Goal: Navigation & Orientation: Find specific page/section

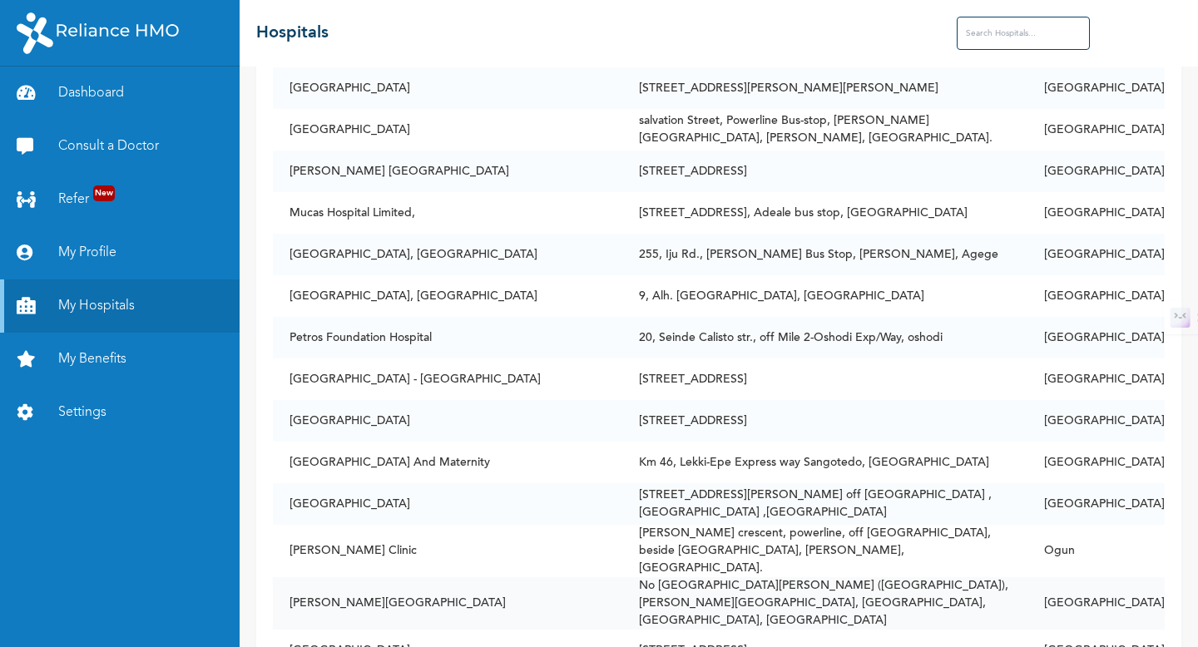
scroll to position [3549, 0]
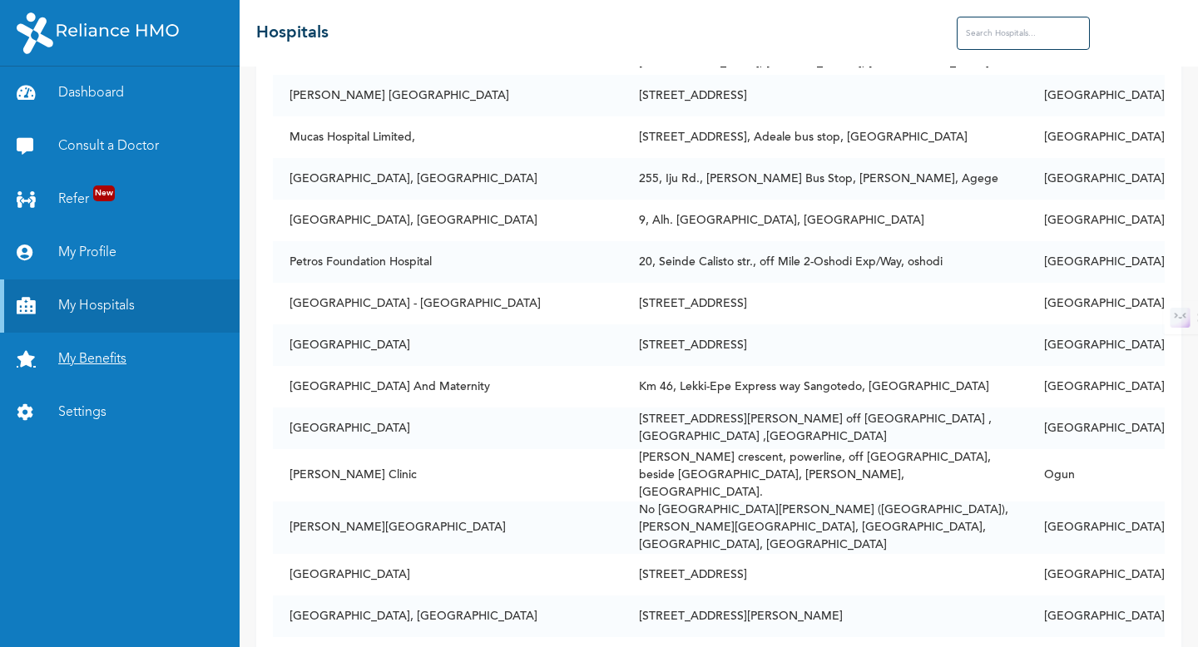
click at [103, 358] on link "My Benefits" at bounding box center [120, 359] width 240 height 53
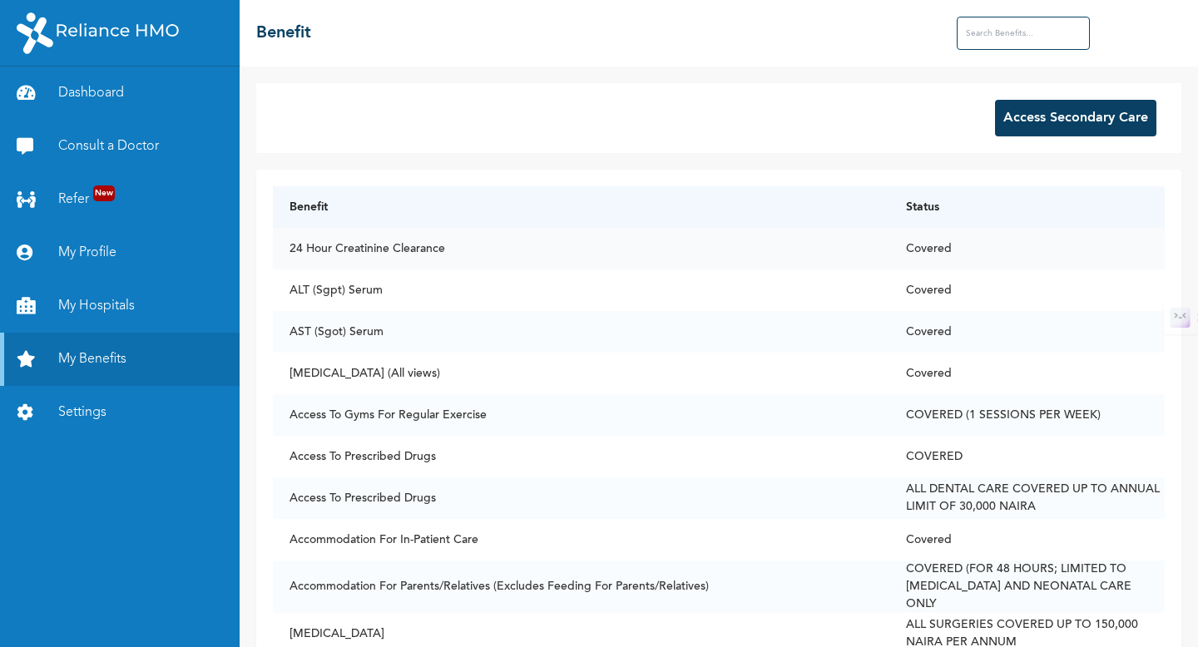
click at [439, 250] on td "24 Hour Creatinine Clearance" at bounding box center [581, 249] width 616 height 42
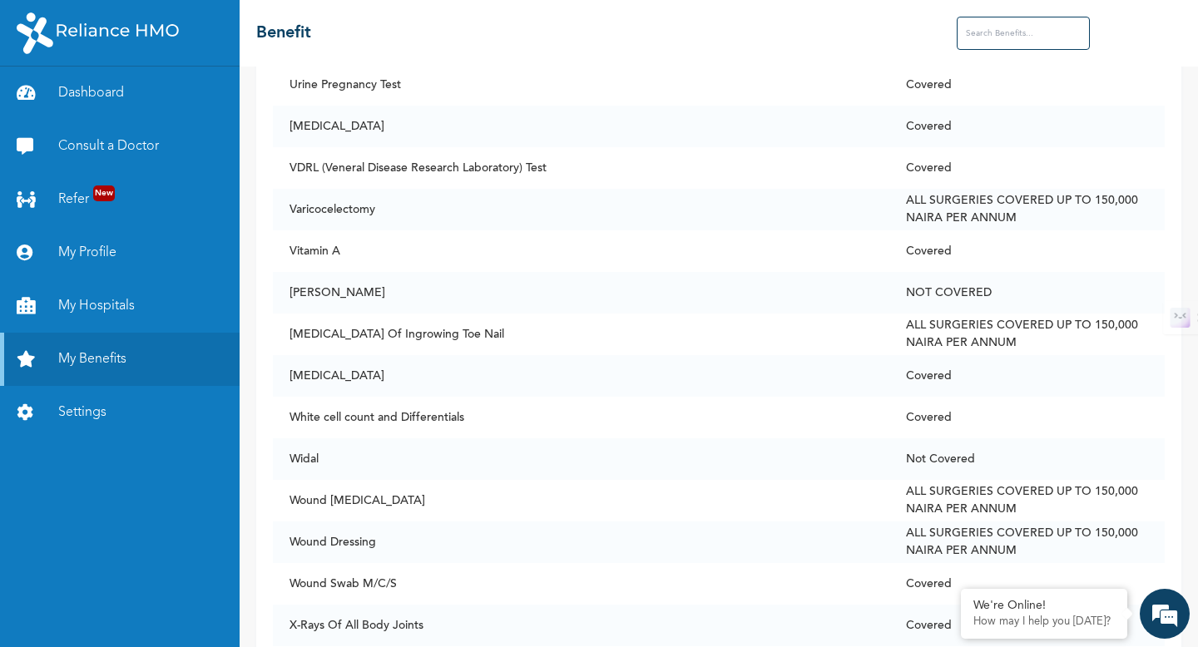
scroll to position [12676, 0]
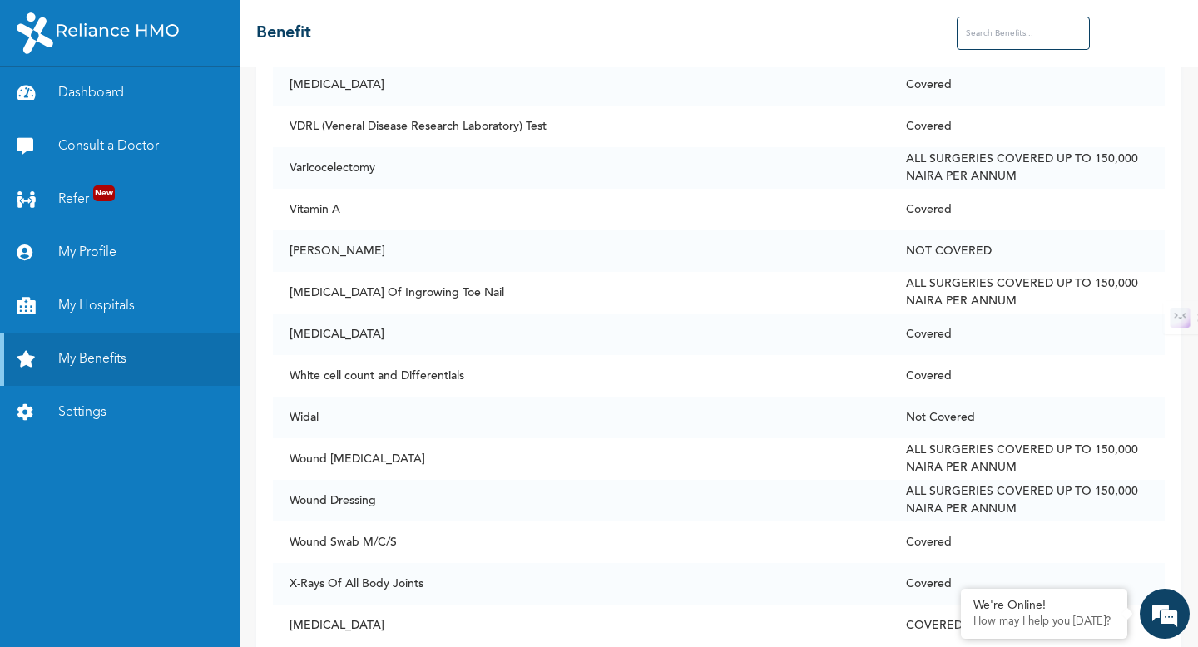
click at [1007, 47] on input "text" at bounding box center [1023, 33] width 133 height 33
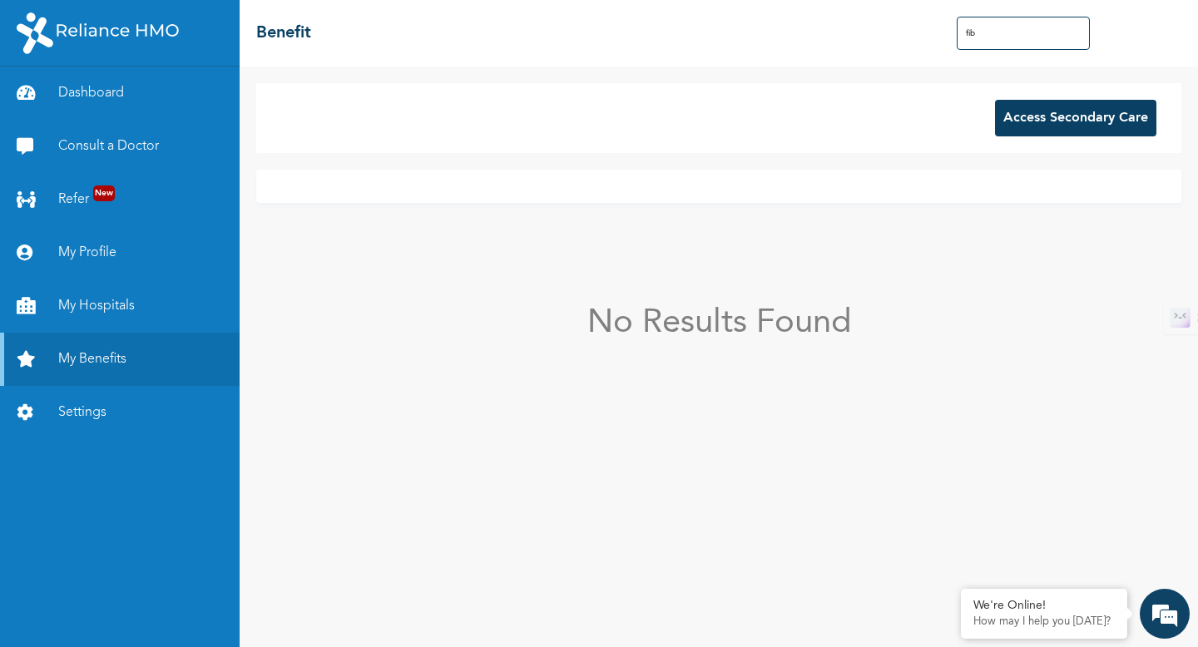
scroll to position [0, 0]
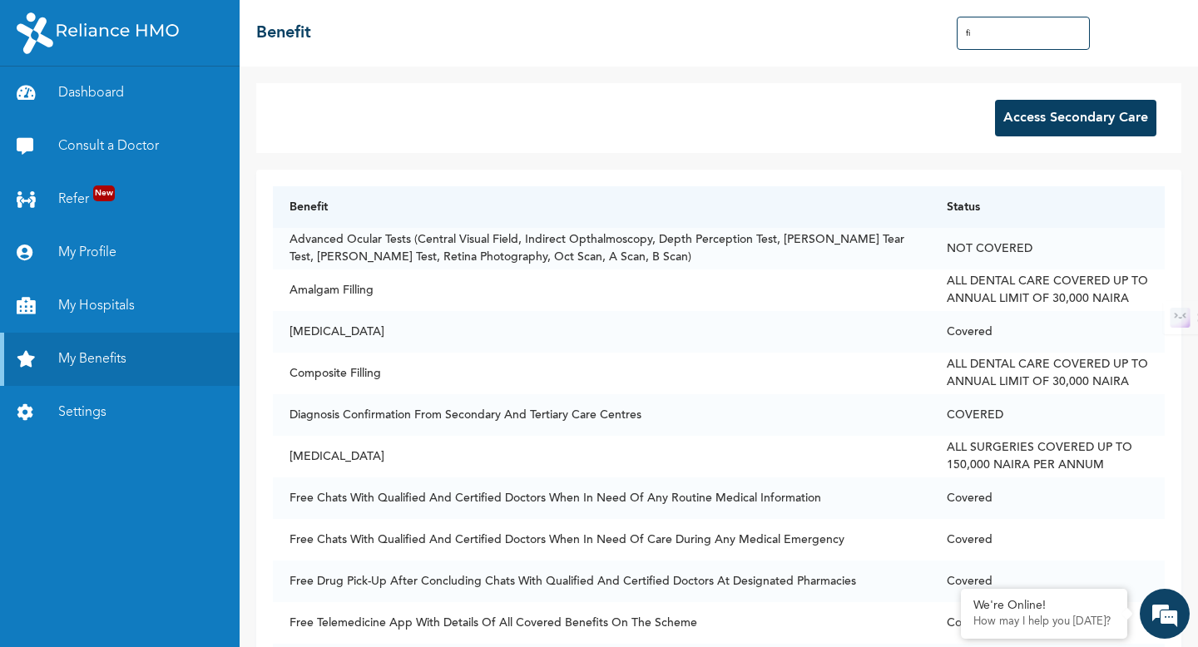
type input "f"
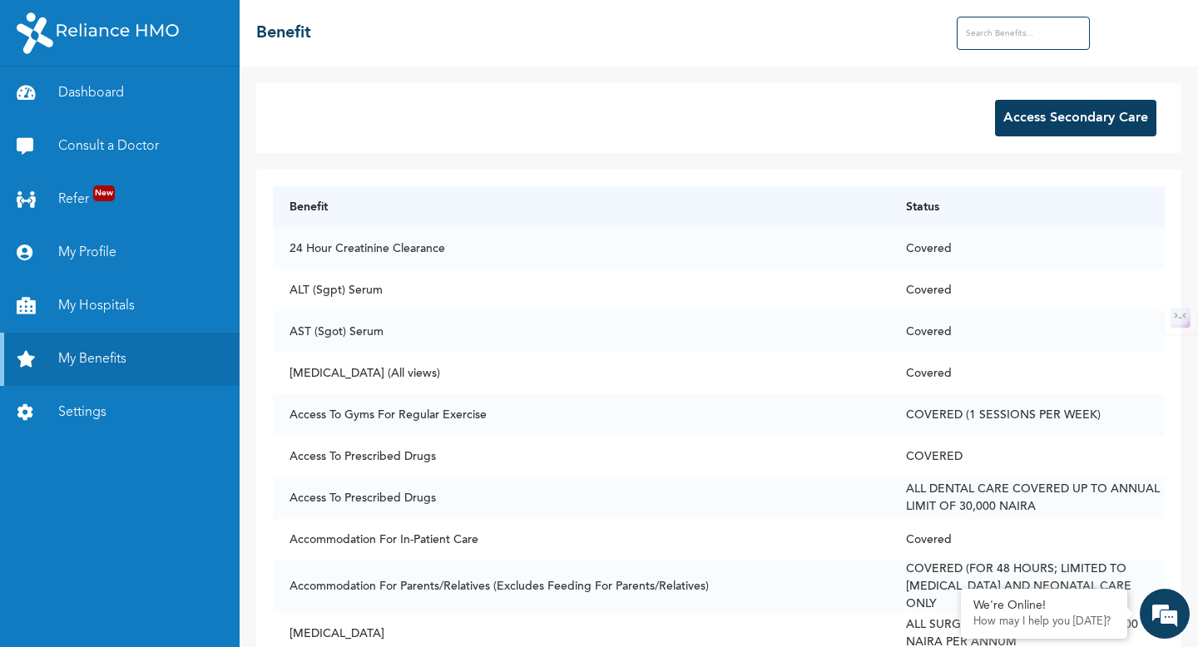
click at [1034, 106] on button "Access Secondary Care" at bounding box center [1075, 118] width 161 height 37
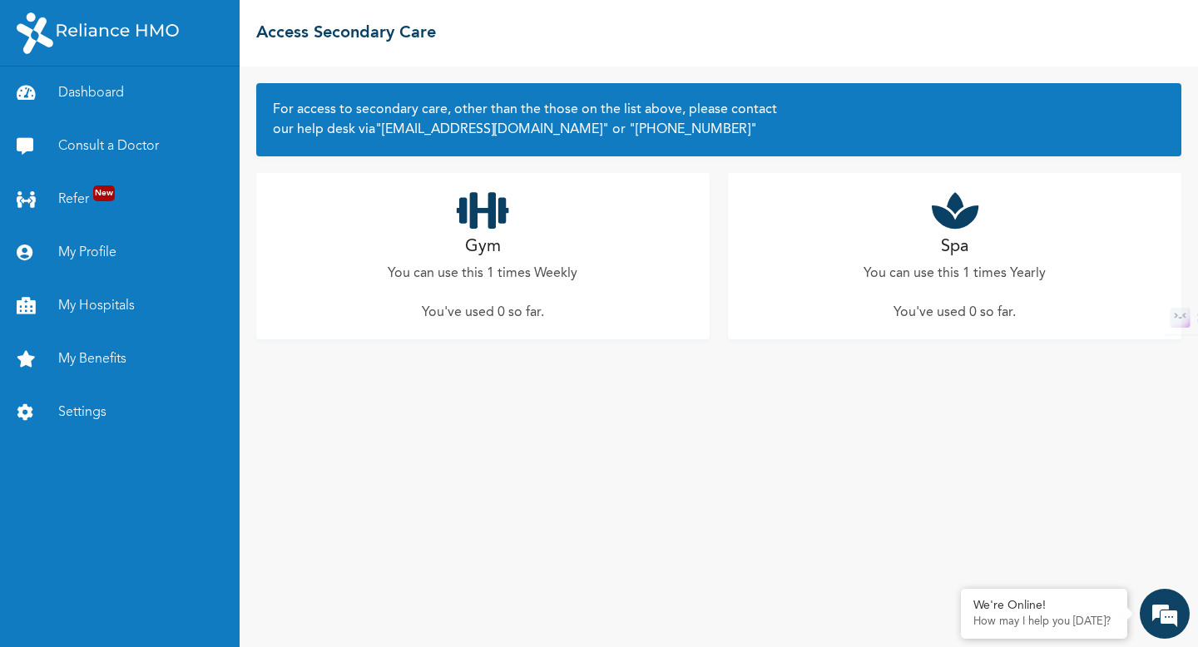
click at [924, 309] on p "You've used 0 so far ." at bounding box center [955, 313] width 122 height 20
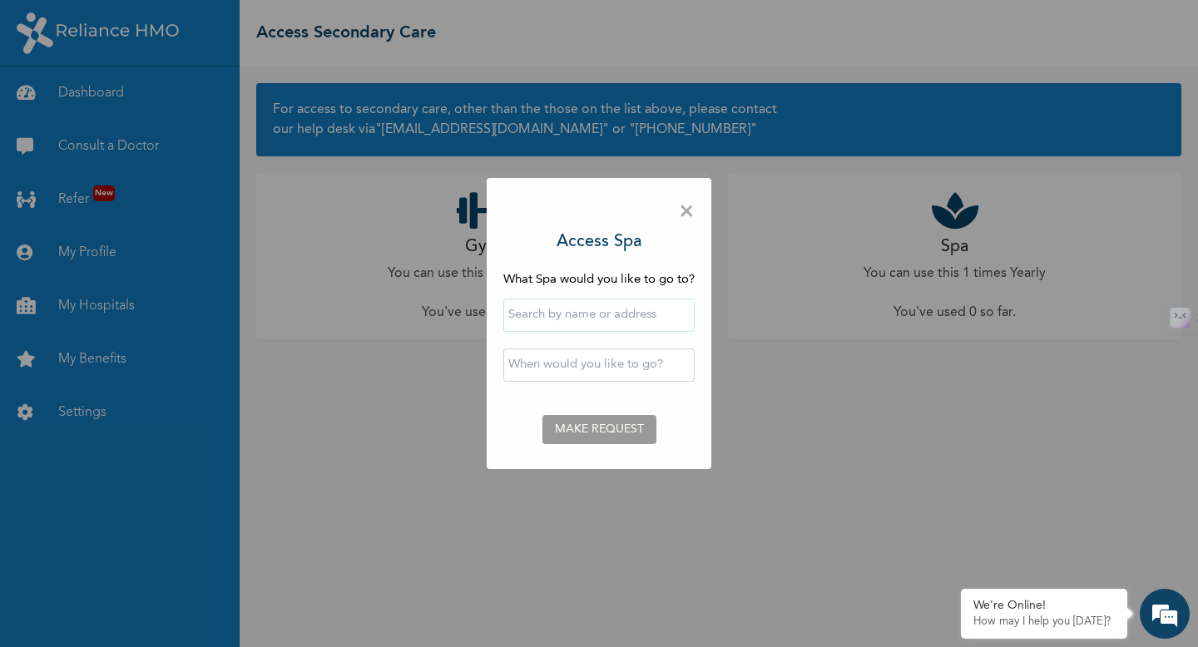
click at [652, 309] on input "text" at bounding box center [598, 315] width 191 height 33
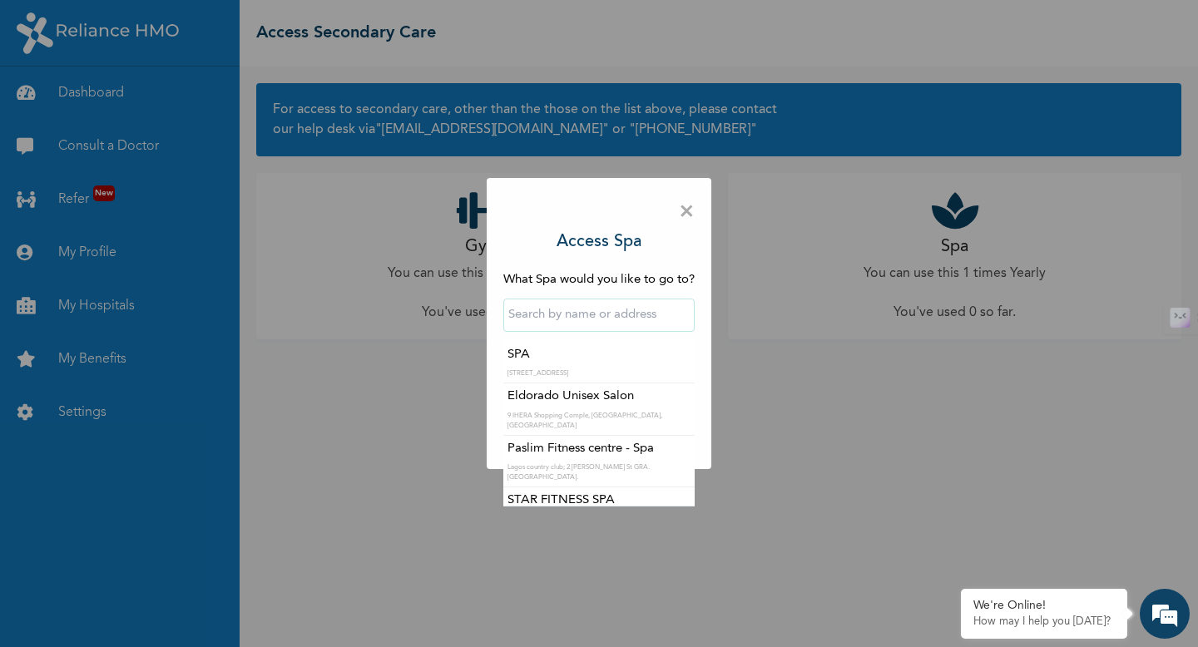
scroll to position [221, 0]
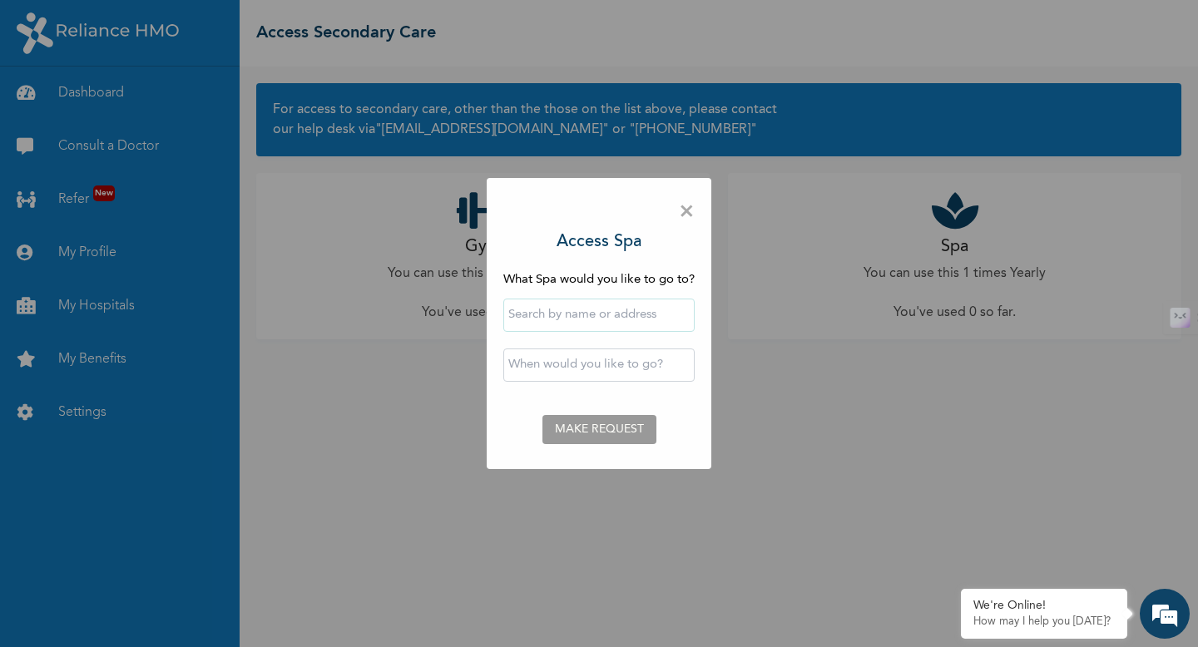
click at [686, 206] on span "×" at bounding box center [687, 212] width 16 height 35
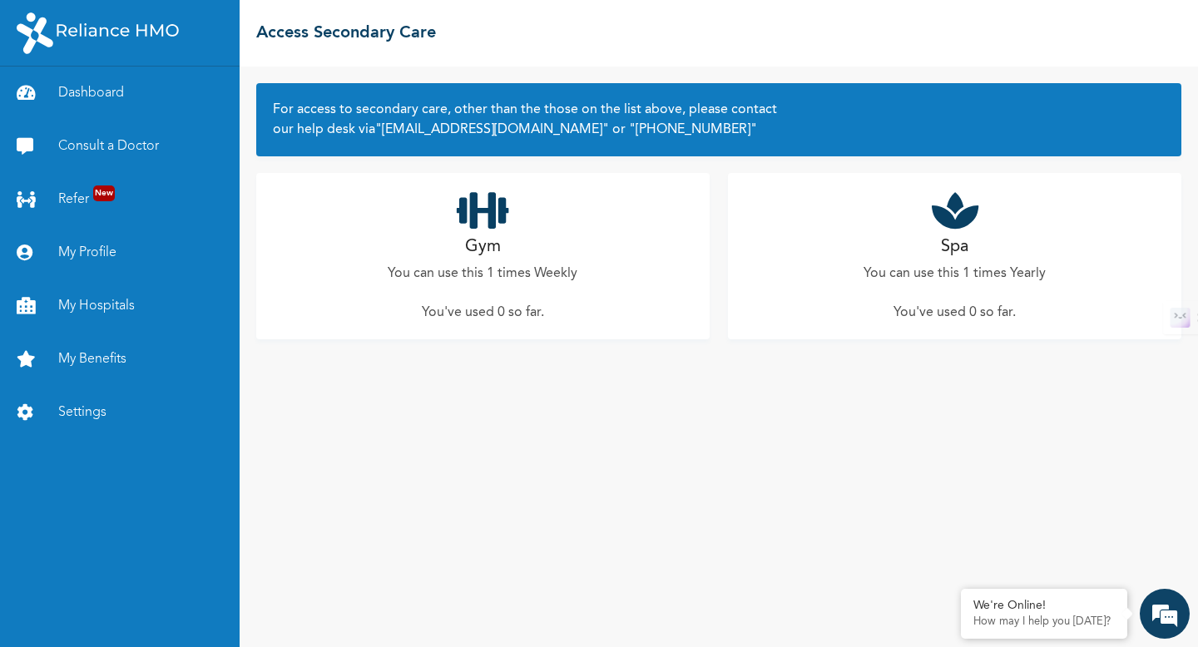
click at [524, 262] on div "Gym You can use this 1 times Weekly You've used 0 so far ." at bounding box center [482, 256] width 453 height 166
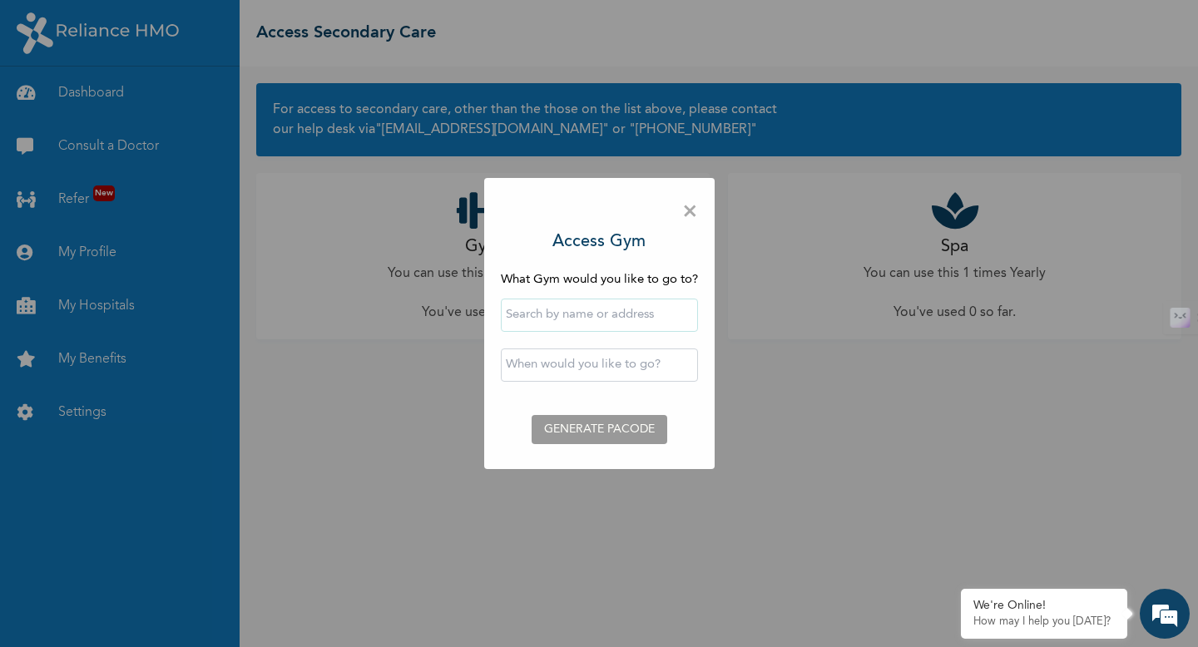
click at [592, 314] on input "text" at bounding box center [599, 315] width 197 height 33
type input "i"
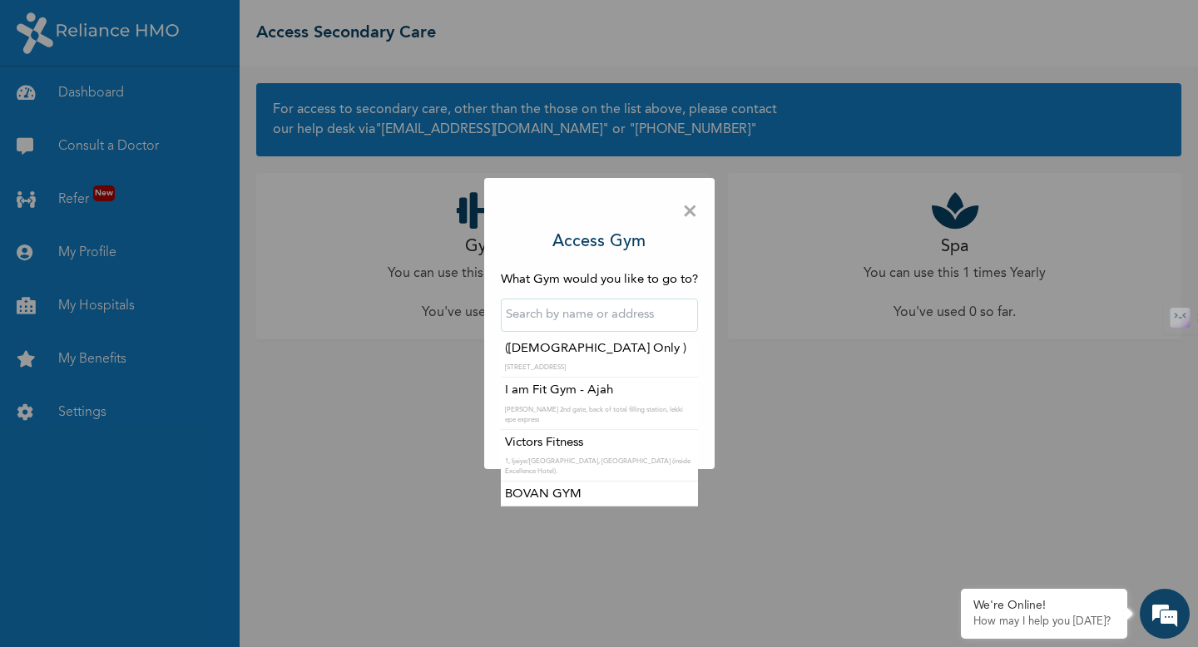
scroll to position [1271, 0]
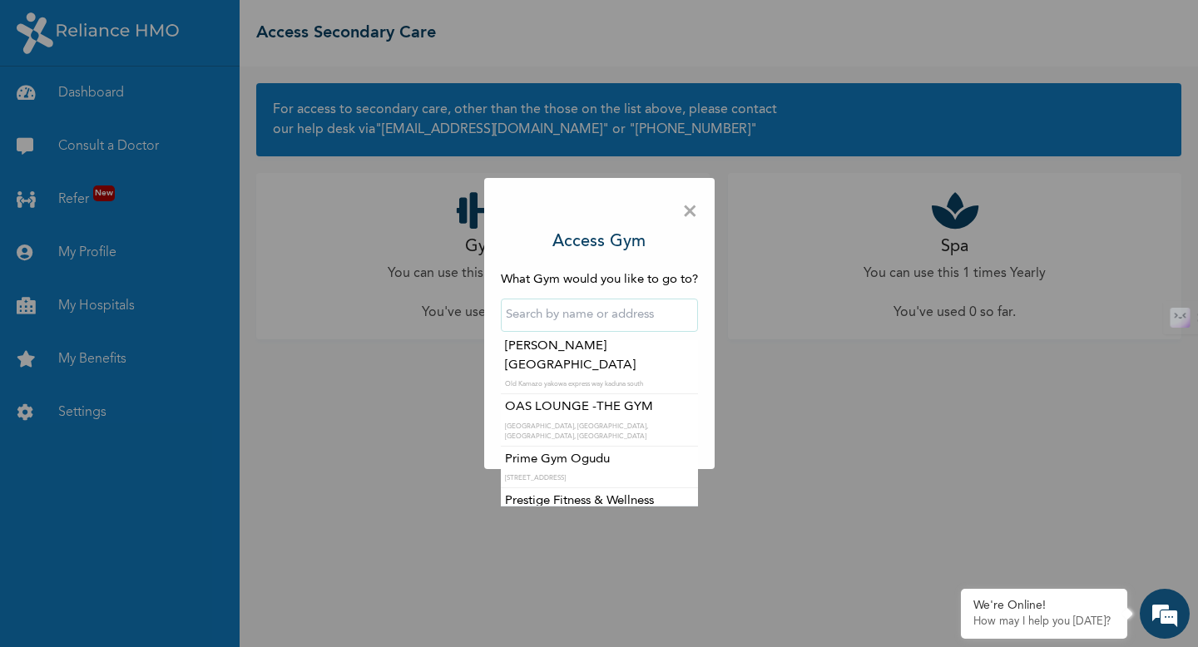
click at [697, 214] on span "×" at bounding box center [690, 212] width 16 height 35
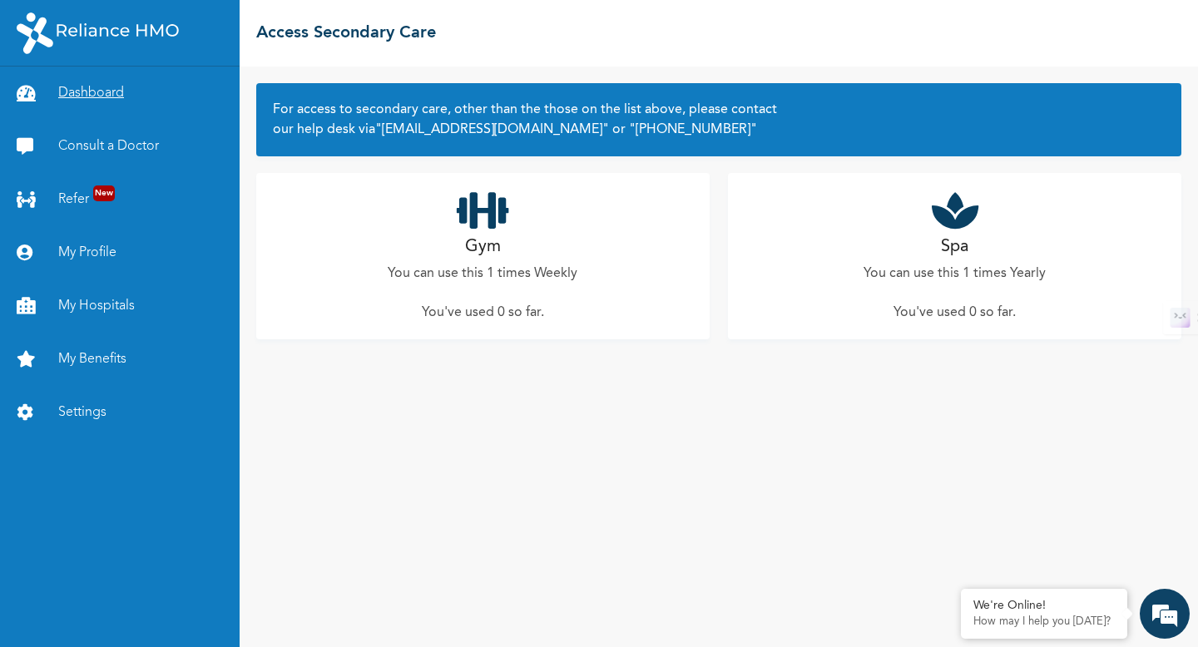
click at [115, 91] on link "Dashboard" at bounding box center [120, 93] width 240 height 53
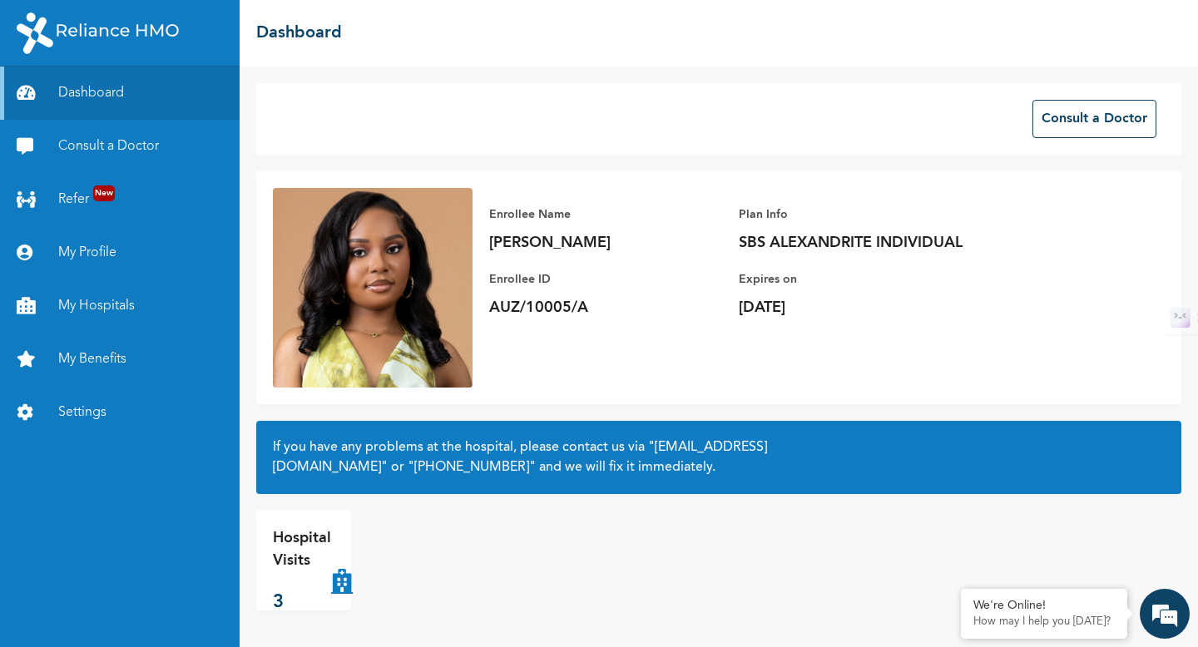
click at [284, 552] on p "Hospital Visits" at bounding box center [302, 549] width 58 height 45
click at [334, 587] on icon at bounding box center [342, 560] width 22 height 67
click at [267, 572] on div "Hospital Visits 3" at bounding box center [303, 561] width 95 height 100
click at [292, 609] on p "3" at bounding box center [302, 602] width 58 height 27
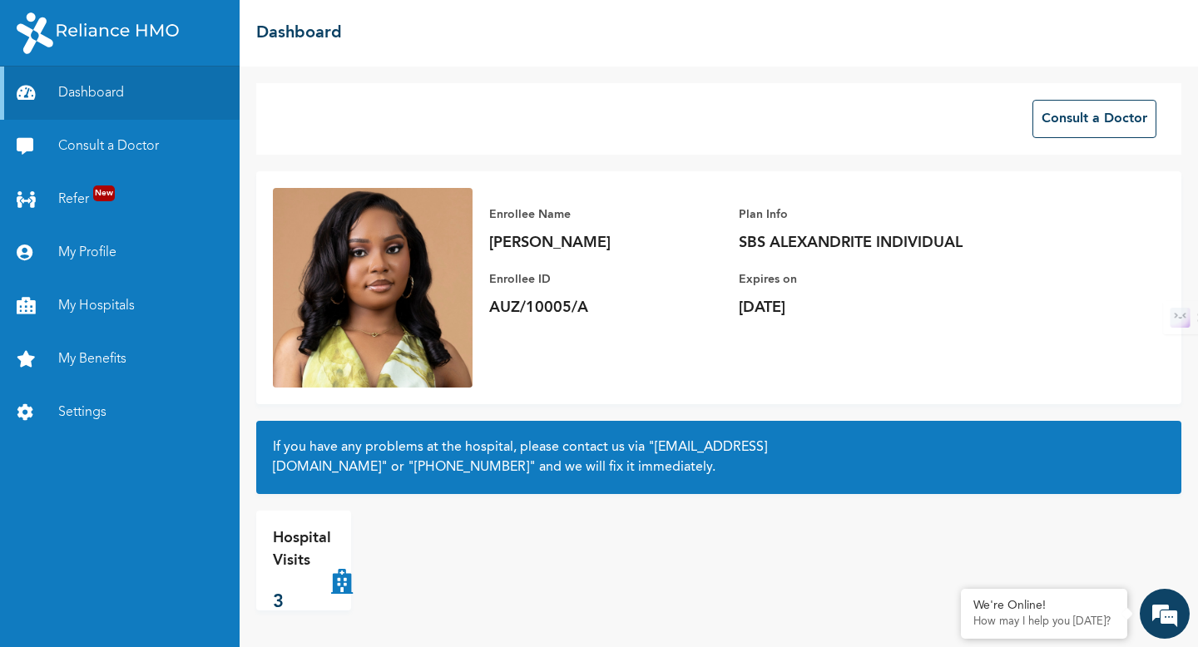
click at [280, 609] on p "3" at bounding box center [302, 602] width 58 height 27
click at [284, 558] on p "Hospital Visits" at bounding box center [302, 549] width 58 height 45
click at [329, 573] on div "Hospital Visits 3" at bounding box center [302, 560] width 58 height 67
click at [327, 582] on div "Hospital Visits 3" at bounding box center [302, 560] width 58 height 67
click at [354, 591] on div "Hospital Visits 3" at bounding box center [404, 561] width 296 height 100
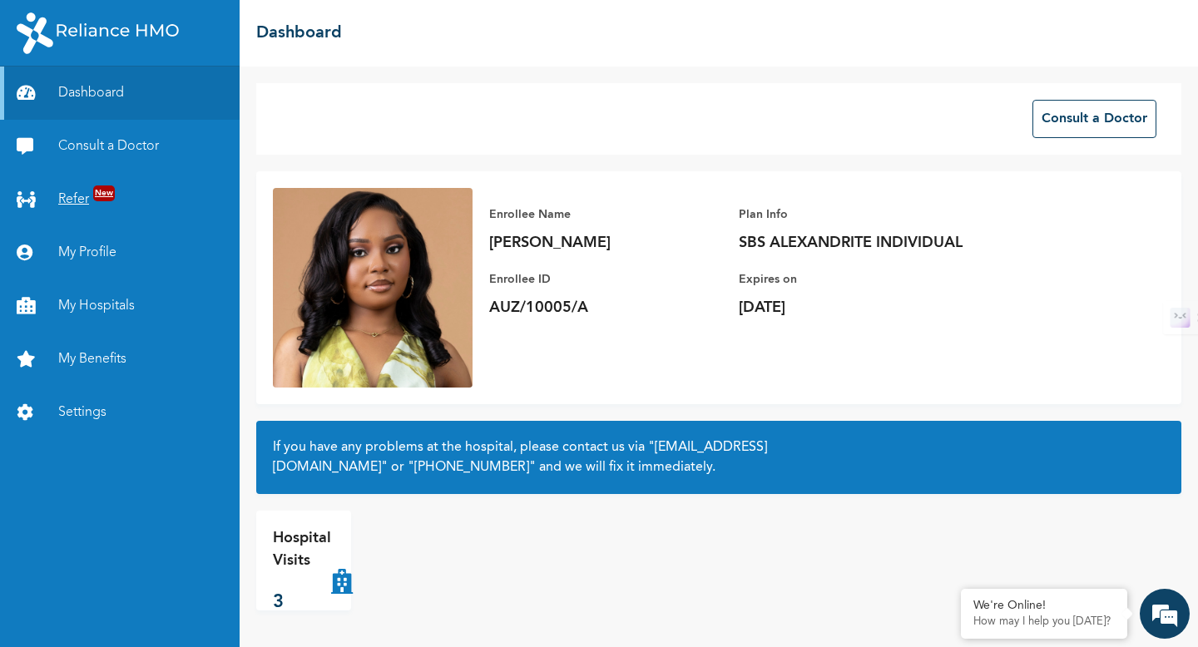
click at [80, 188] on link "Refer New" at bounding box center [120, 199] width 240 height 53
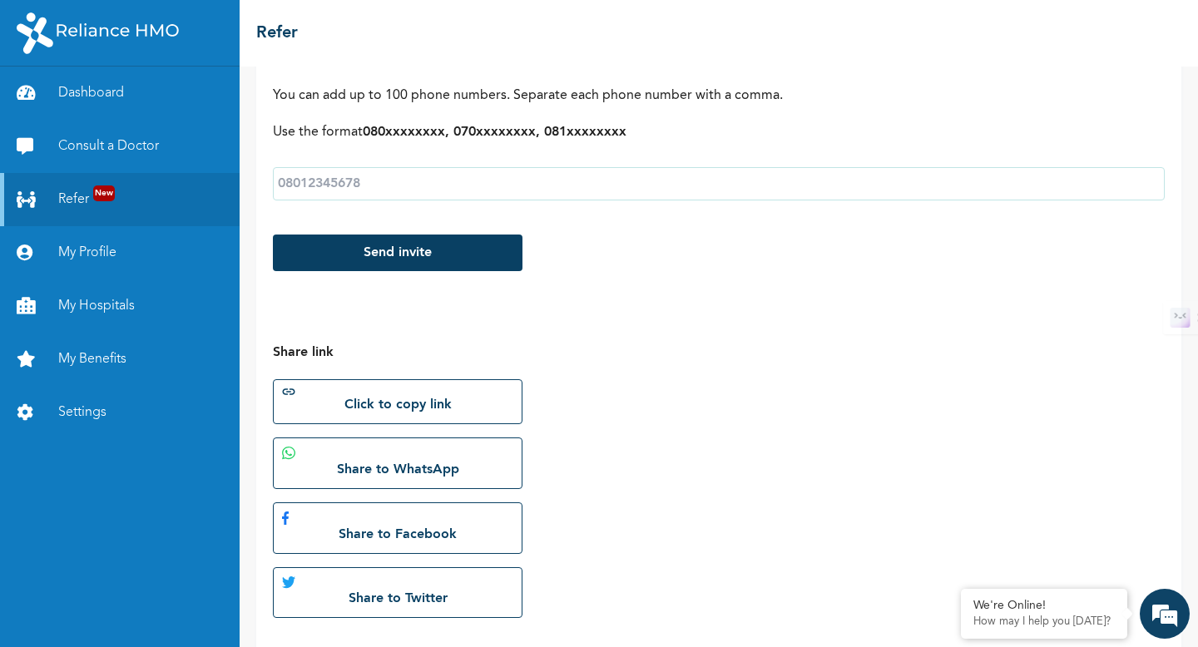
scroll to position [303, 0]
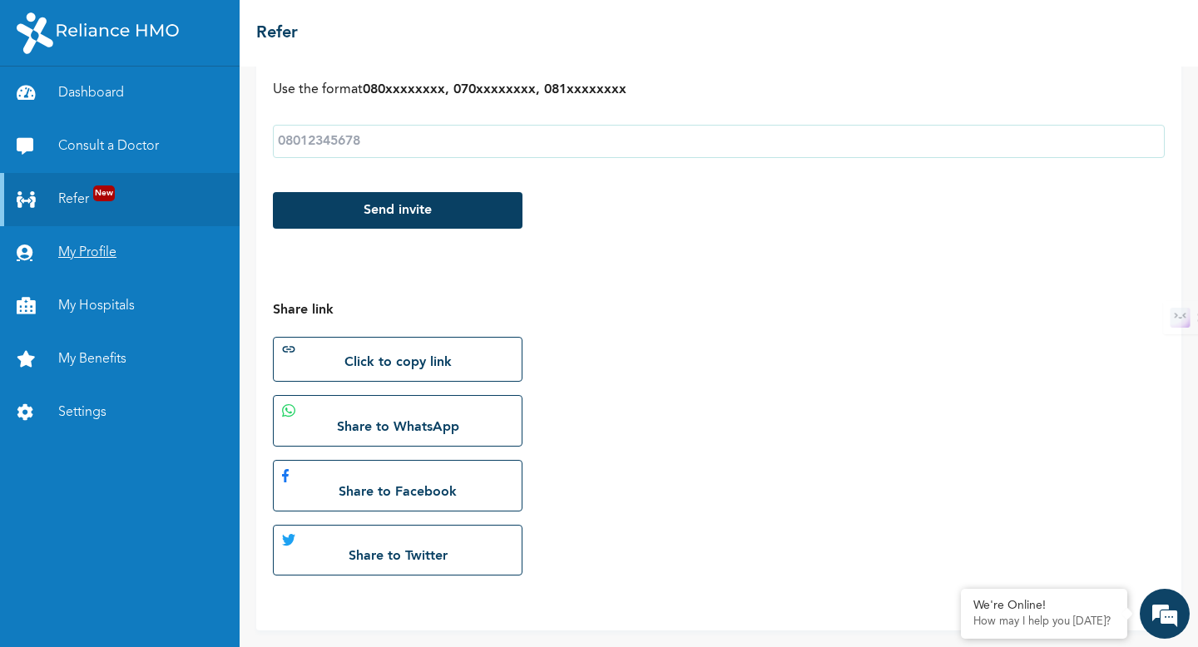
click at [87, 256] on link "My Profile" at bounding box center [120, 252] width 240 height 53
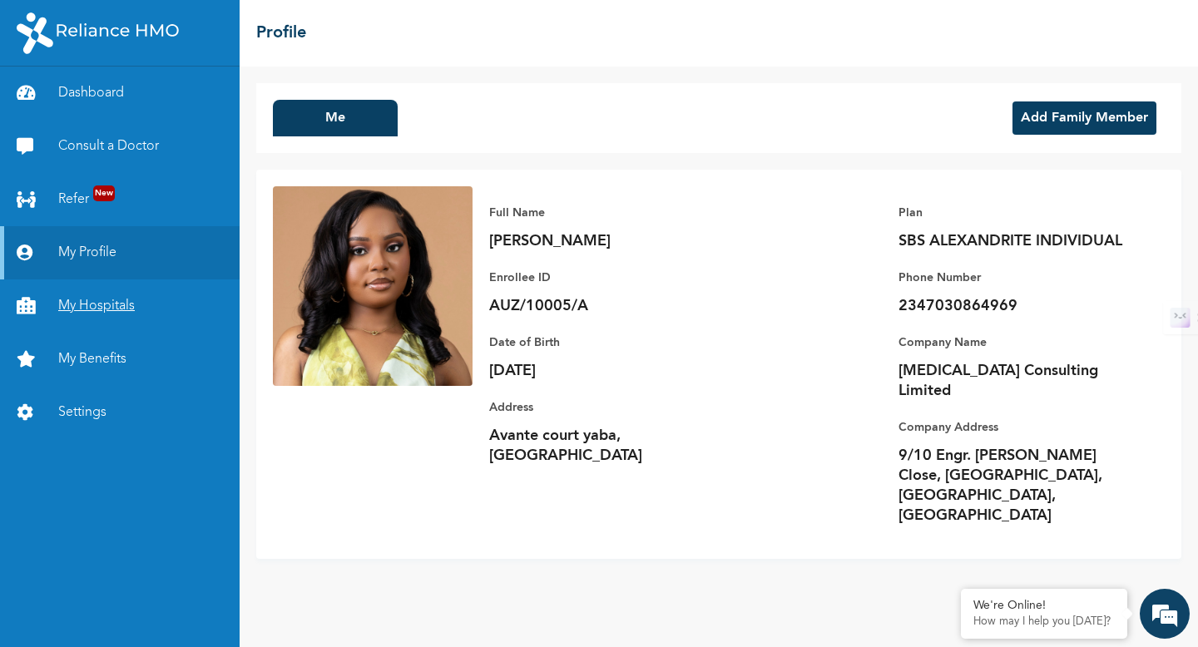
click at [123, 310] on link "My Hospitals" at bounding box center [120, 306] width 240 height 53
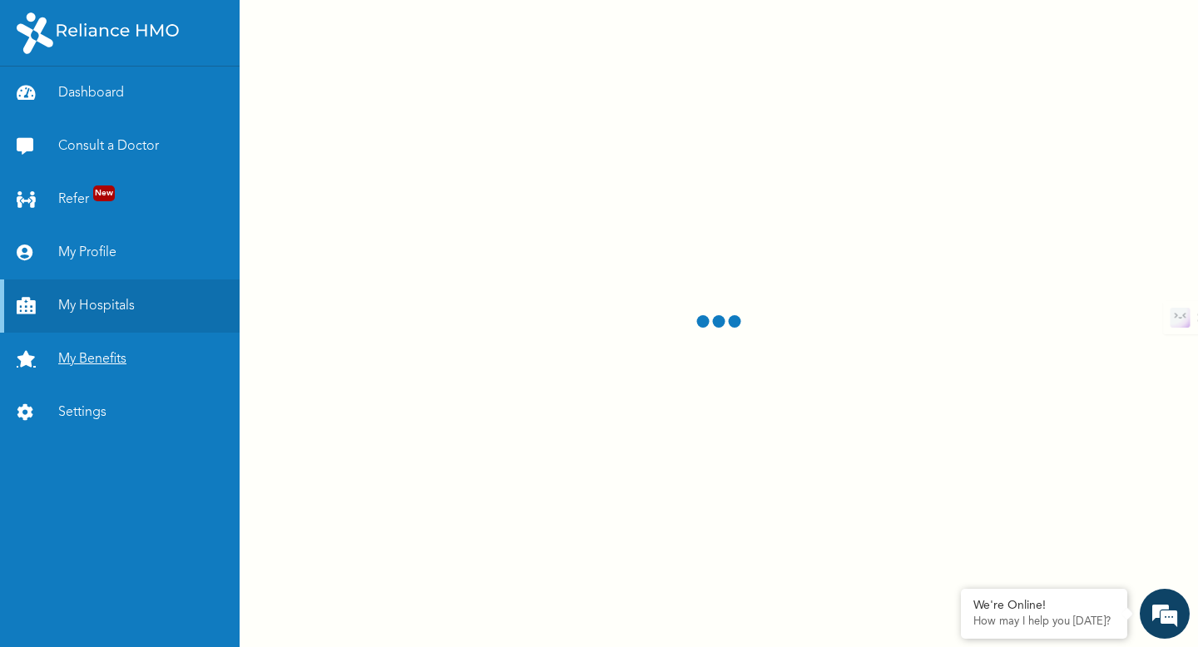
click at [105, 357] on link "My Benefits" at bounding box center [120, 359] width 240 height 53
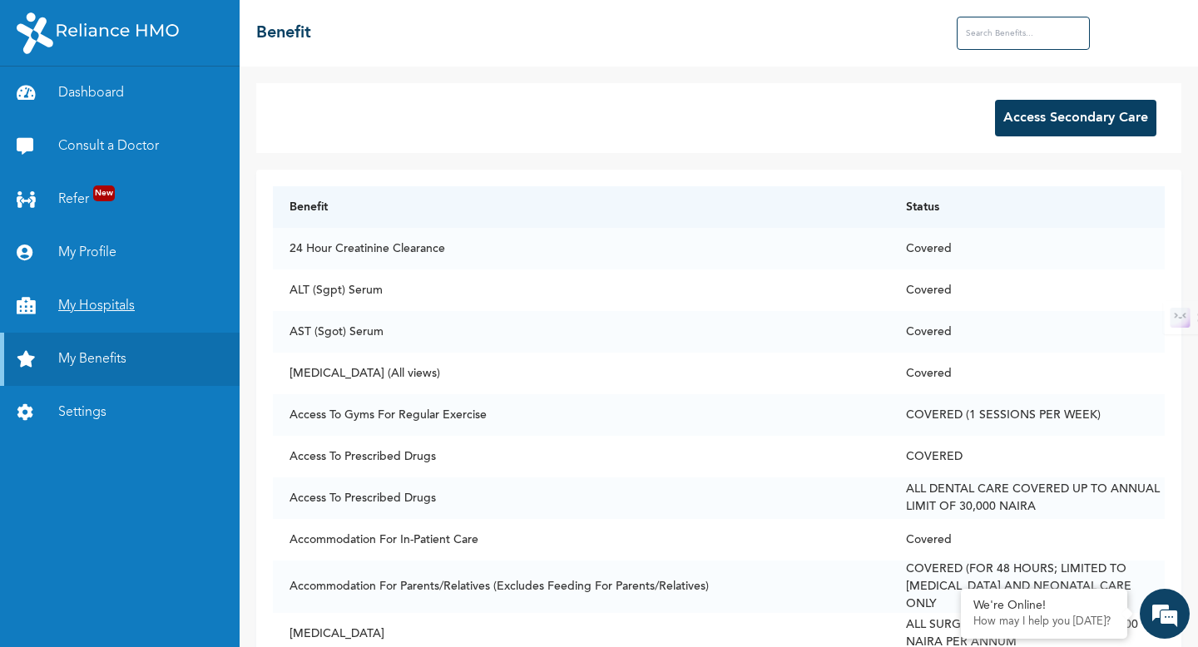
click at [100, 317] on link "My Hospitals" at bounding box center [120, 306] width 240 height 53
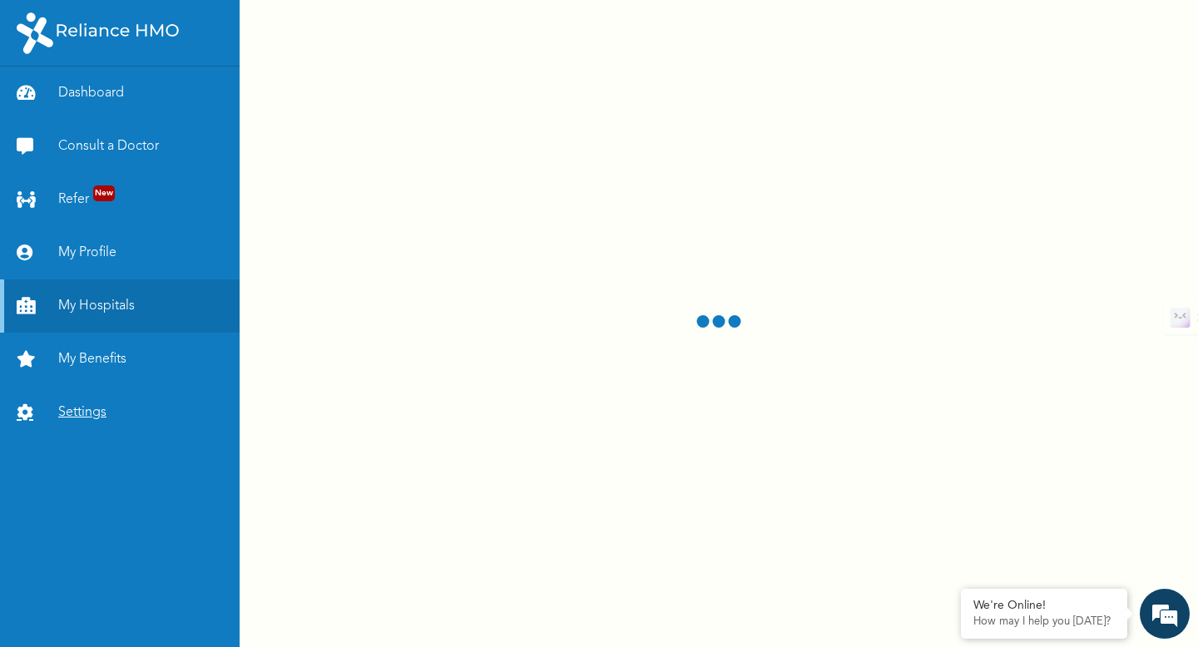
click at [105, 408] on link "Settings" at bounding box center [120, 412] width 240 height 53
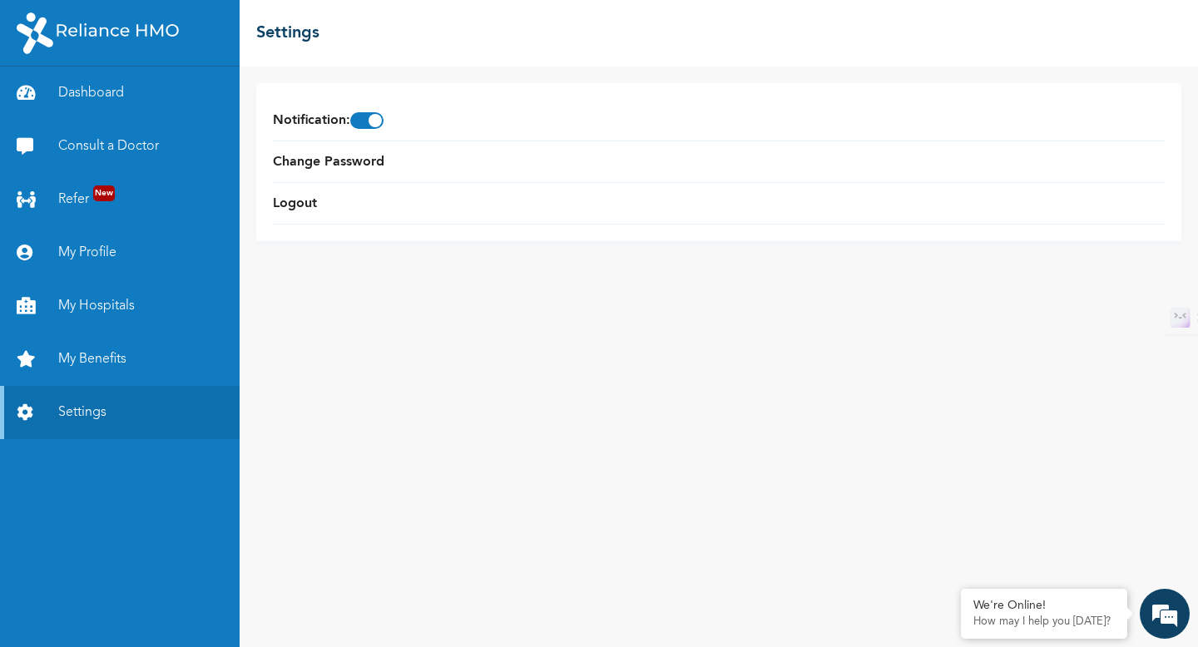
click at [67, 22] on img at bounding box center [98, 33] width 162 height 42
